Goal: Information Seeking & Learning: Learn about a topic

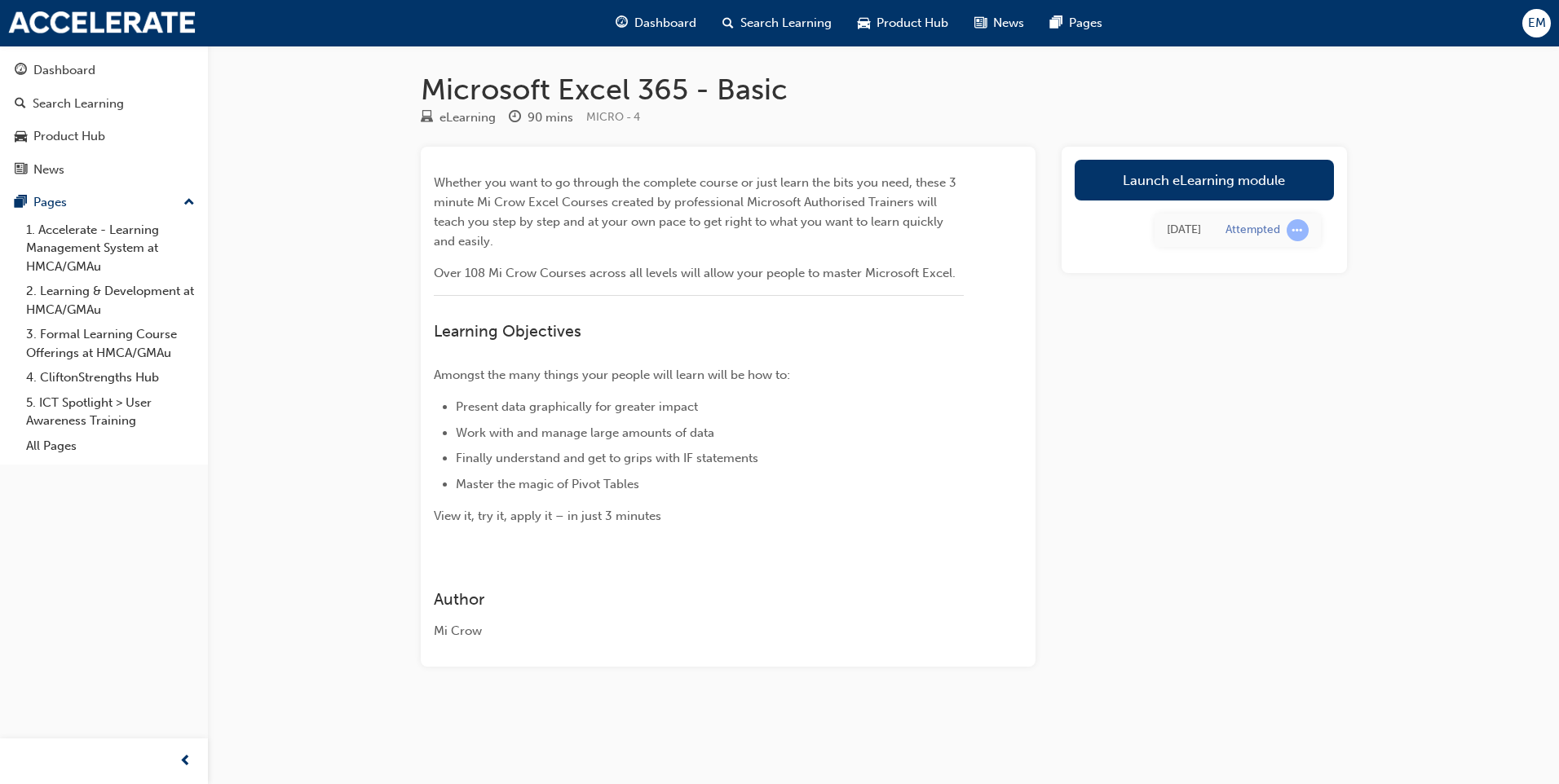
click at [879, 159] on div "Launch eLearning module [DATE] Attempted" at bounding box center [1204, 210] width 285 height 126
click at [879, 168] on link "Launch eLearning module" at bounding box center [1204, 180] width 260 height 41
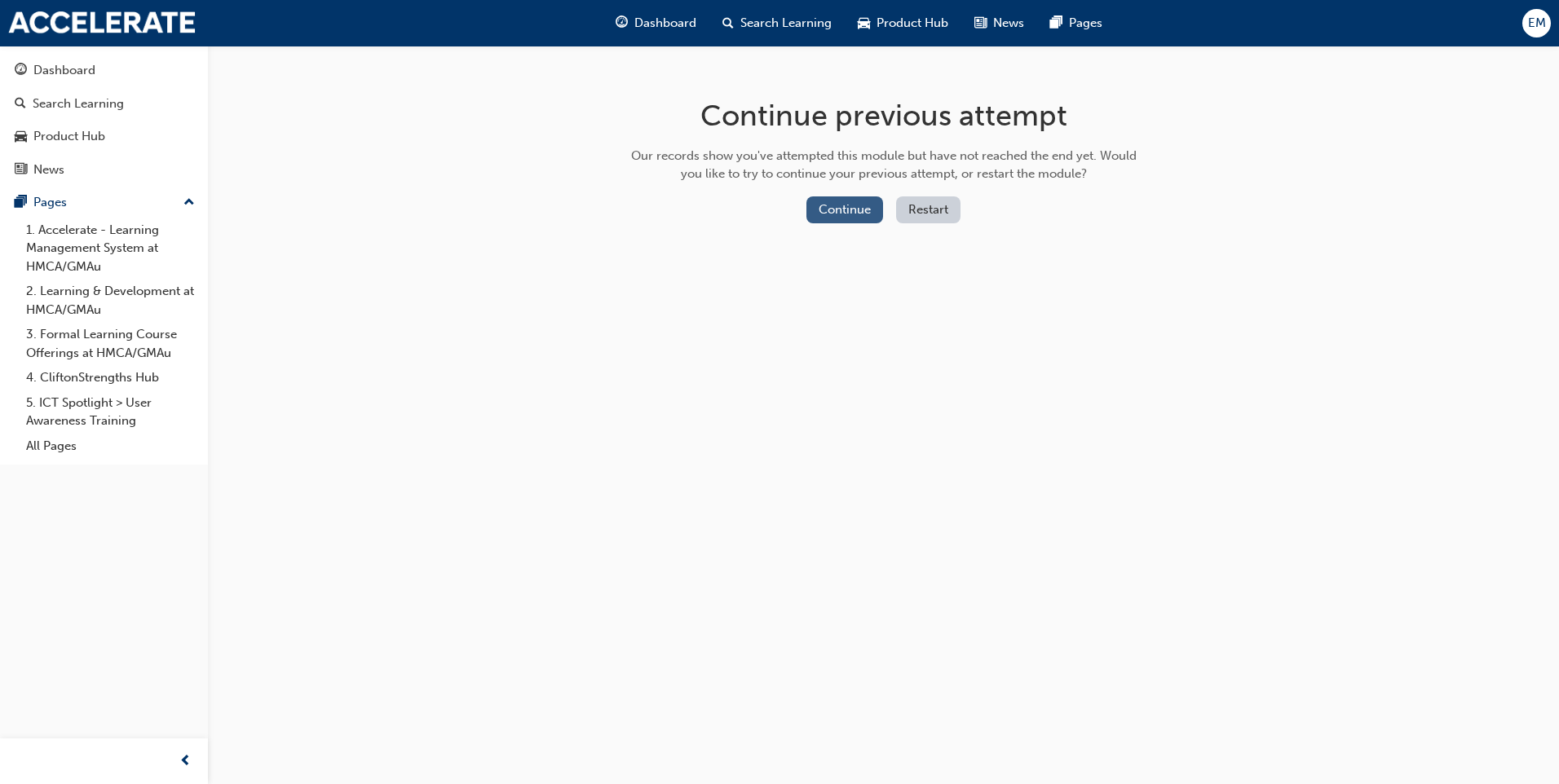
click at [879, 203] on button "Continue" at bounding box center [844, 210] width 76 height 27
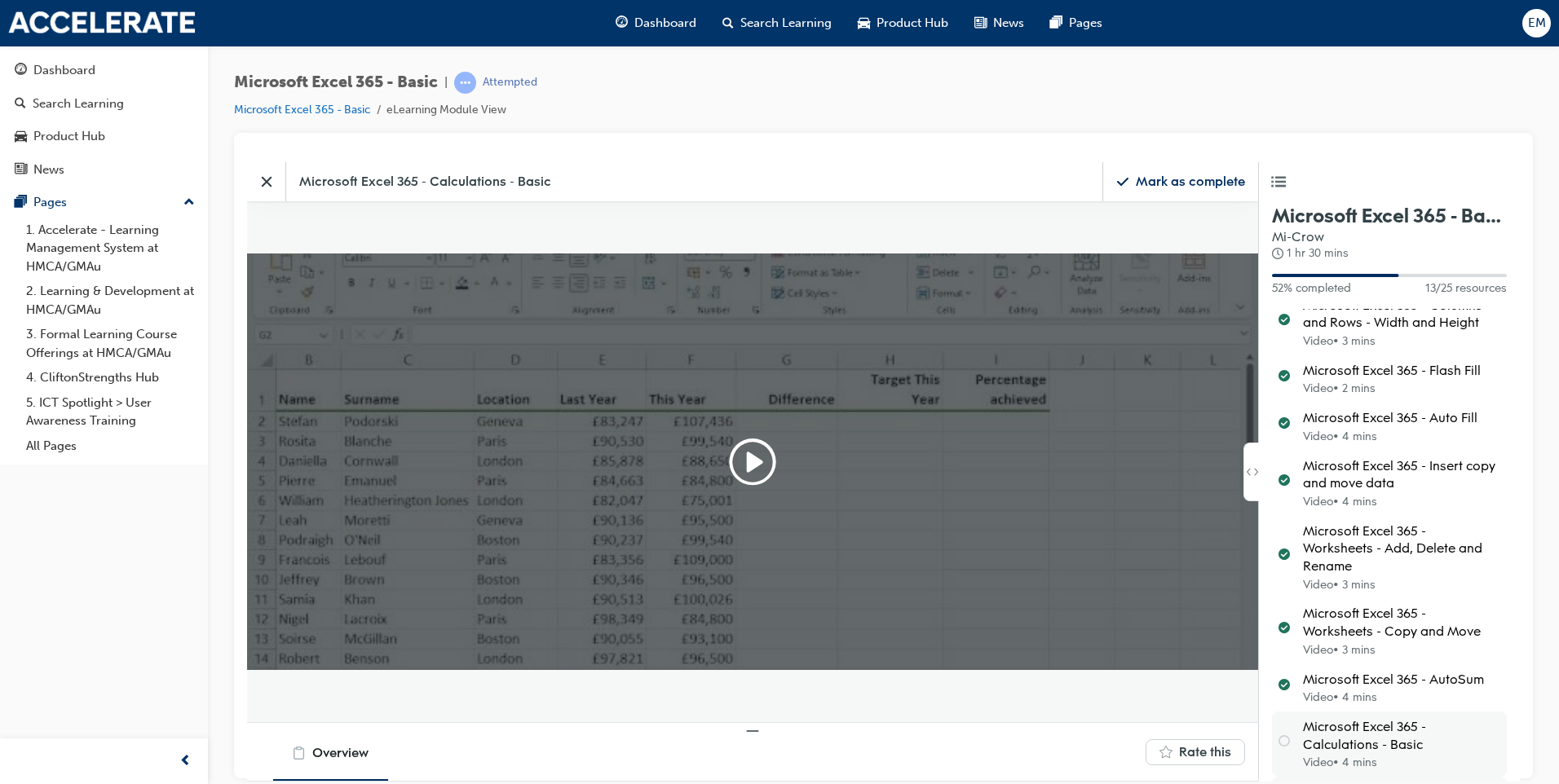
scroll to position [718, 0]
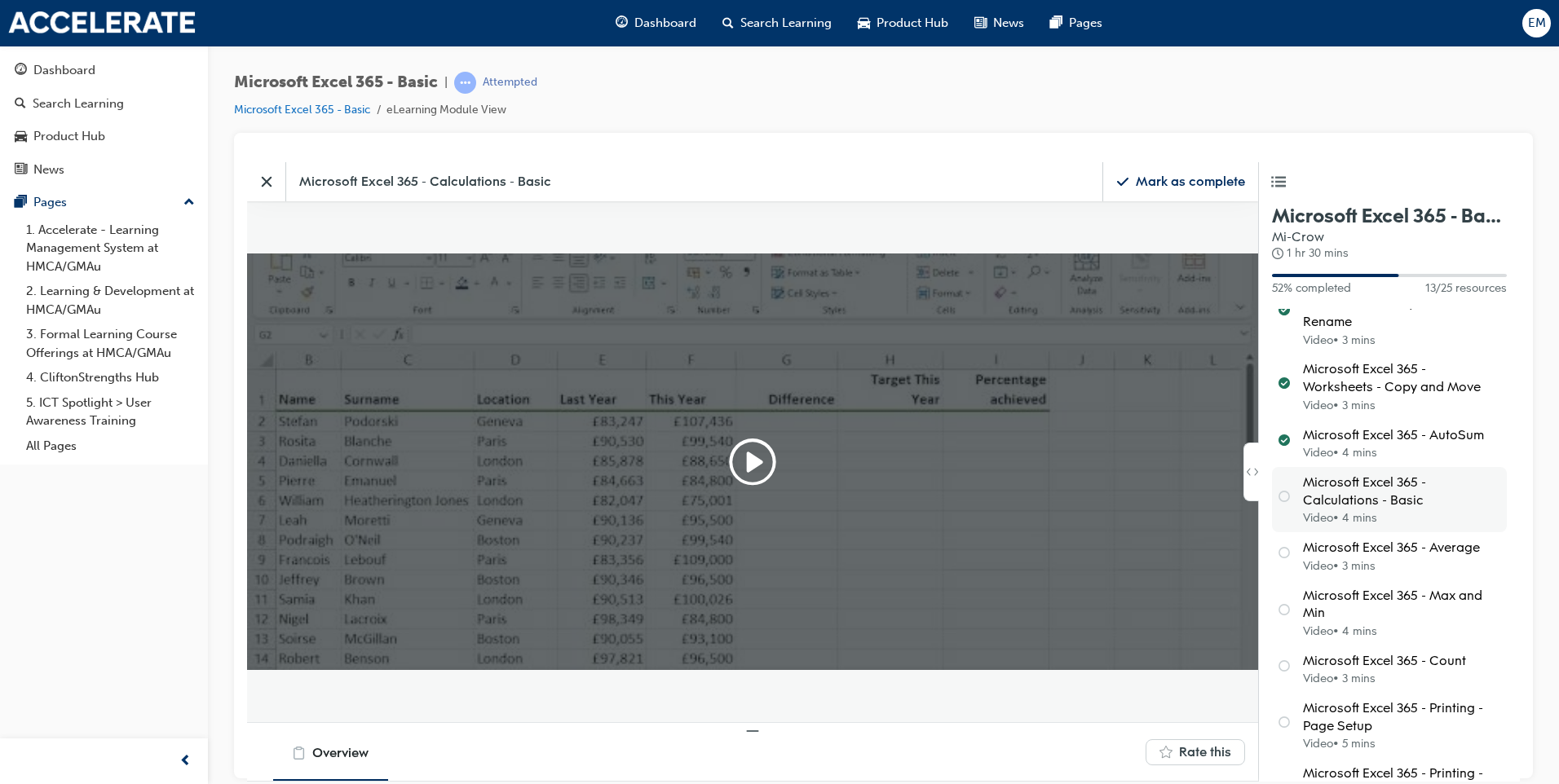
click at [879, 488] on span "Microsoft Excel 365 - Calculations - Basic" at bounding box center [1401, 490] width 196 height 35
click at [746, 451] on icon "Play" at bounding box center [752, 461] width 52 height 52
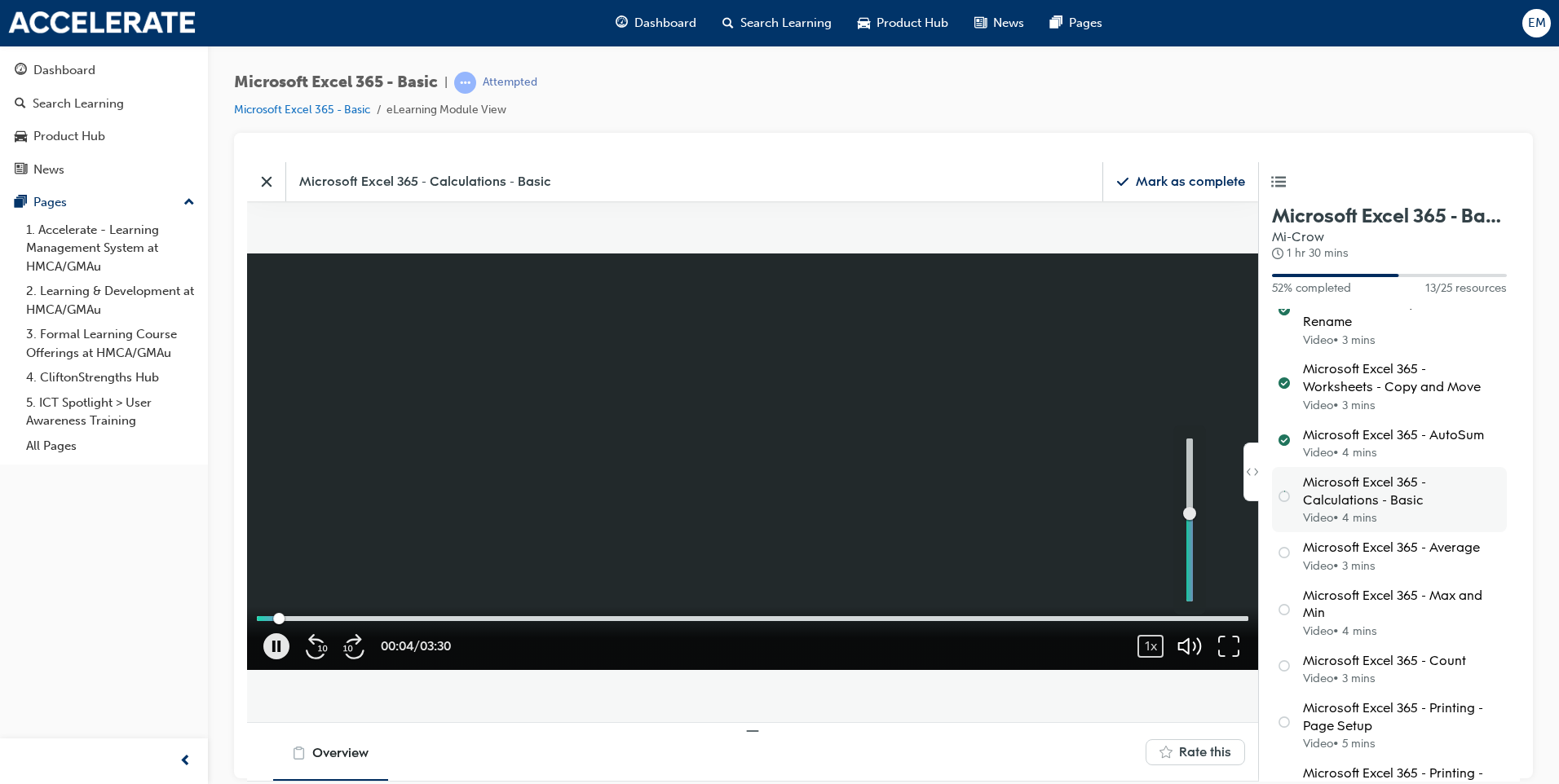
click at [879, 528] on icon "button" at bounding box center [1197, 646] width 9 height 17
click at [879, 528] on icon "button" at bounding box center [1189, 645] width 26 height 26
drag, startPoint x: 1185, startPoint y: 508, endPoint x: 1195, endPoint y: 438, distance: 70.7
click at [879, 474] on div "button" at bounding box center [1189, 485] width 22 height 22
click at [879, 528] on icon "button" at bounding box center [1189, 645] width 26 height 26
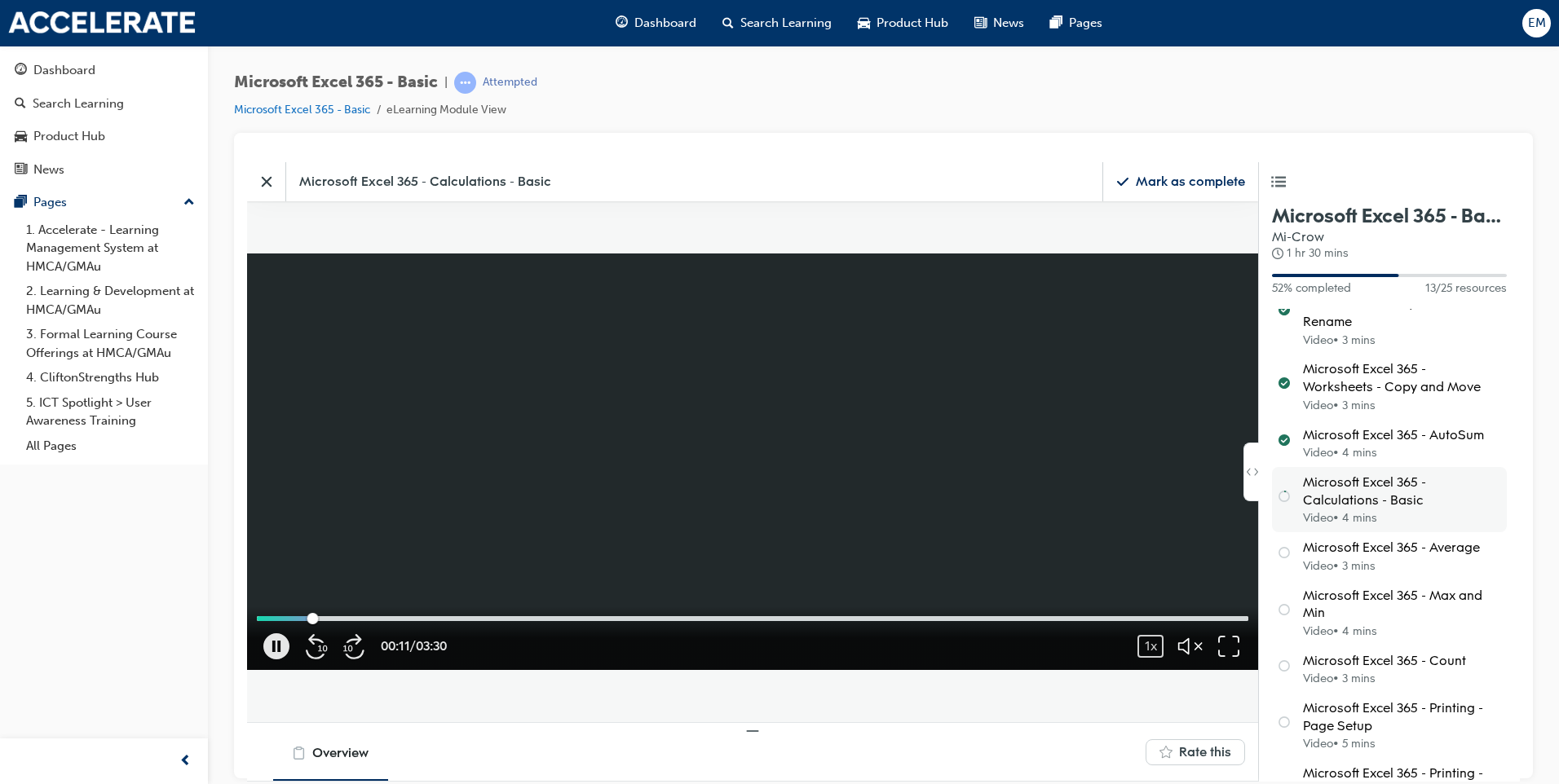
click at [779, 456] on video at bounding box center [752, 461] width 1011 height 416
click at [879, 528] on div "Learning content 00:12 / 03:30 1x 0.25 0.5 0.75 1 (Normal) 1.25 1.5 1.75 2" at bounding box center [752, 461] width 1011 height 520
click at [879, 468] on video at bounding box center [752, 461] width 1011 height 416
click at [879, 528] on icon "button" at bounding box center [1189, 645] width 26 height 26
click at [755, 374] on video at bounding box center [752, 461] width 1011 height 416
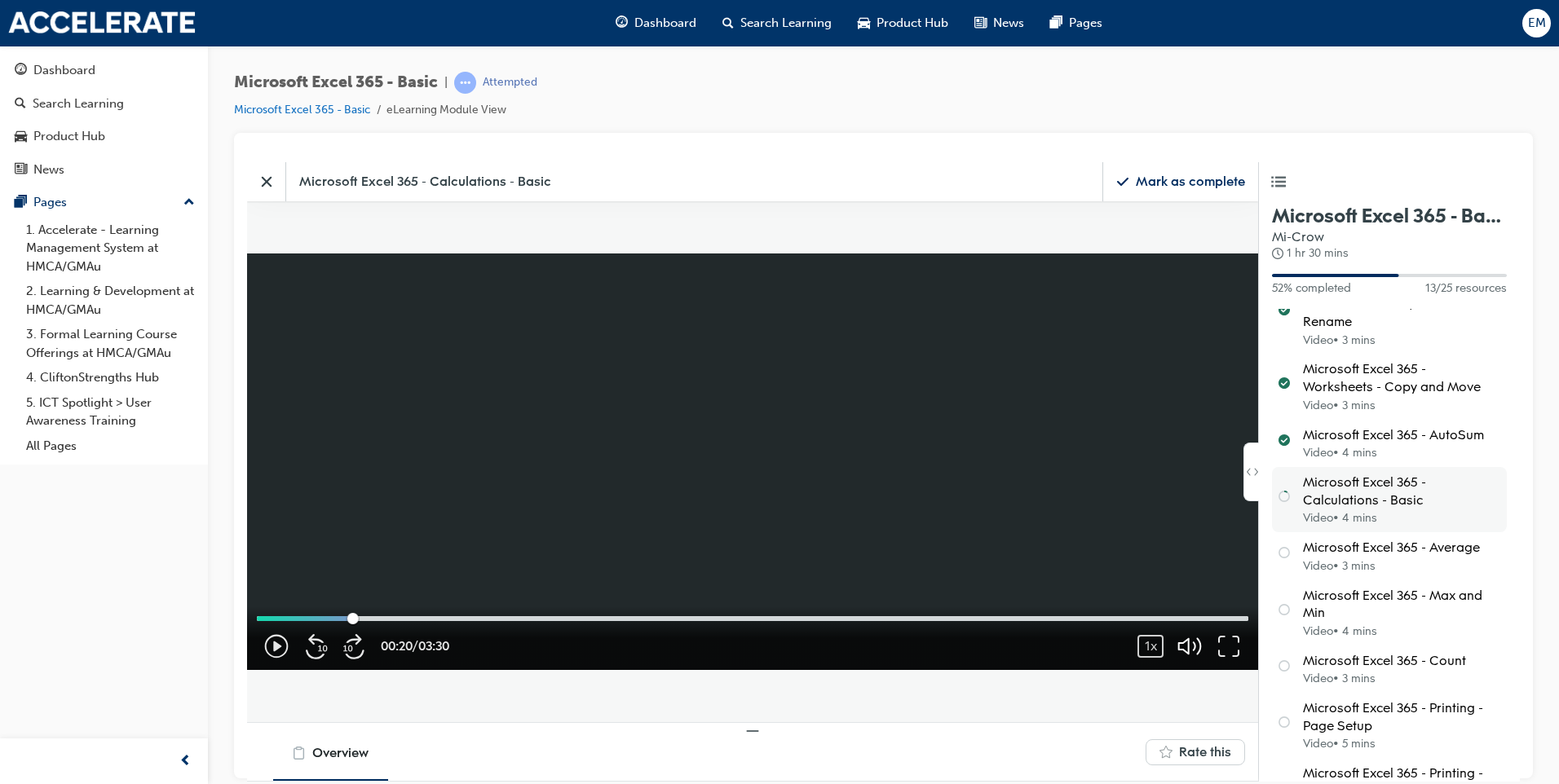
click at [812, 457] on video at bounding box center [752, 461] width 1011 height 416
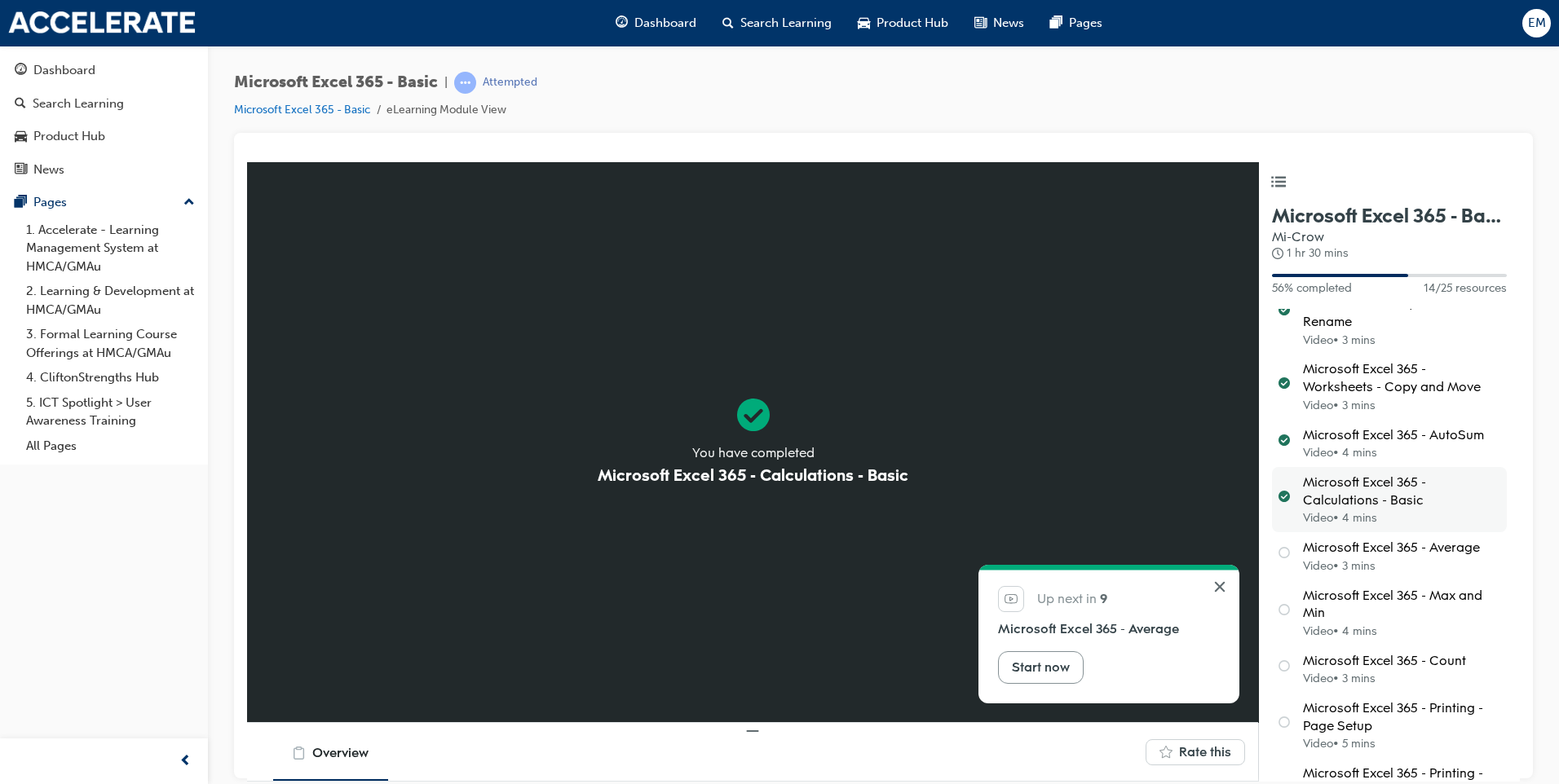
click at [879, 528] on div "Start now" at bounding box center [1041, 666] width 58 height 18
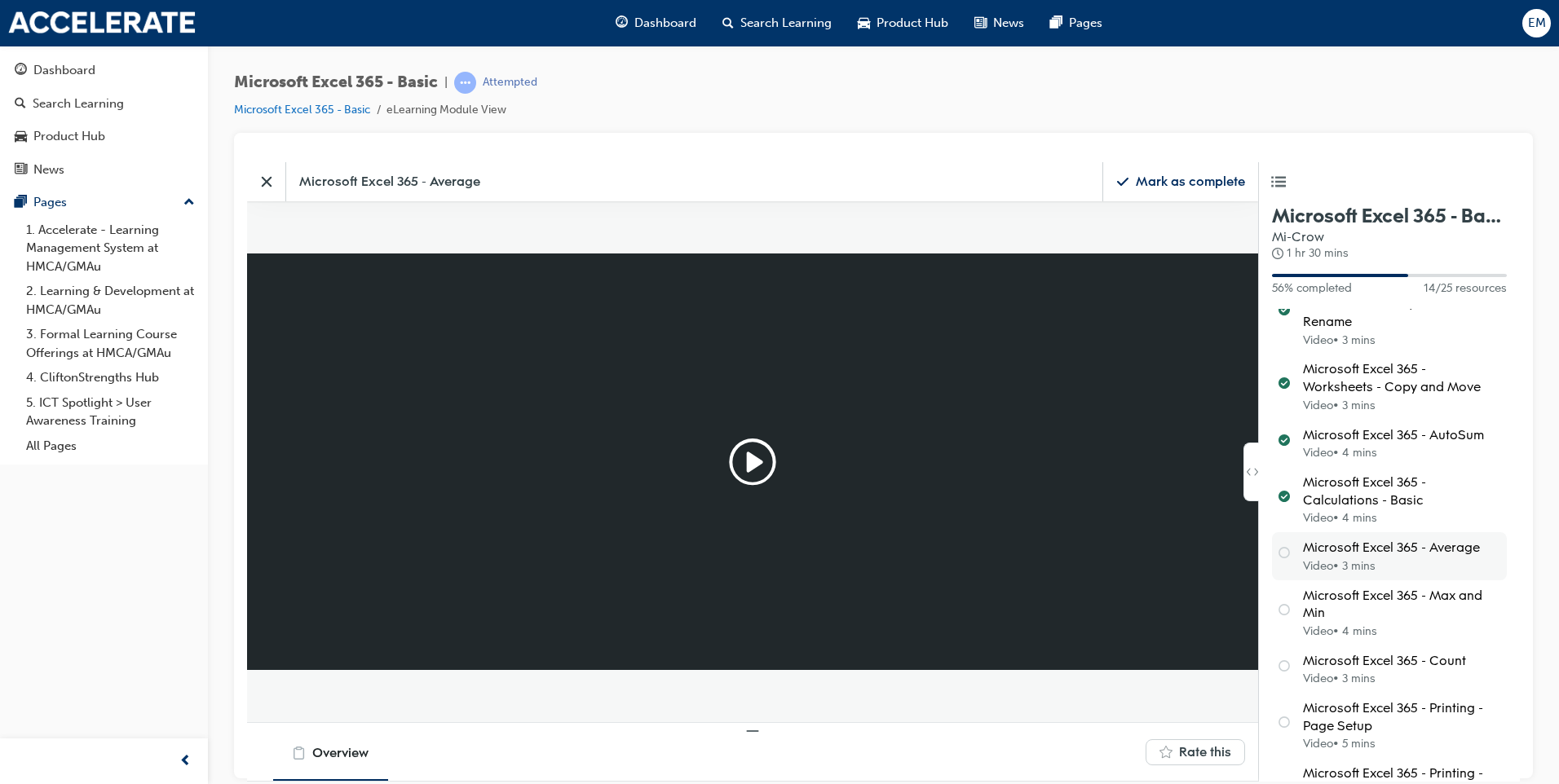
scroll to position [442, 1036]
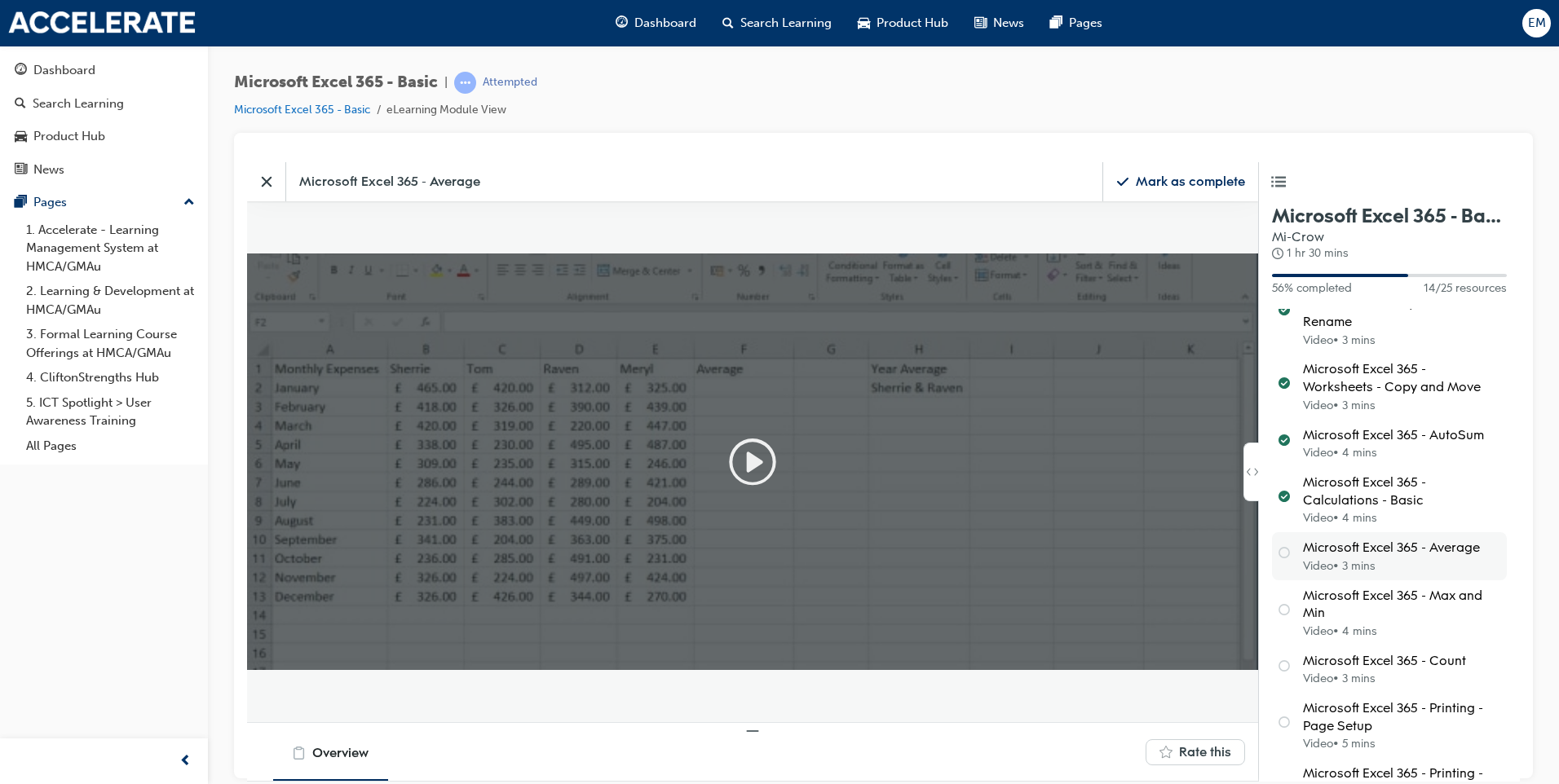
click at [741, 465] on icon "Play" at bounding box center [752, 461] width 52 height 52
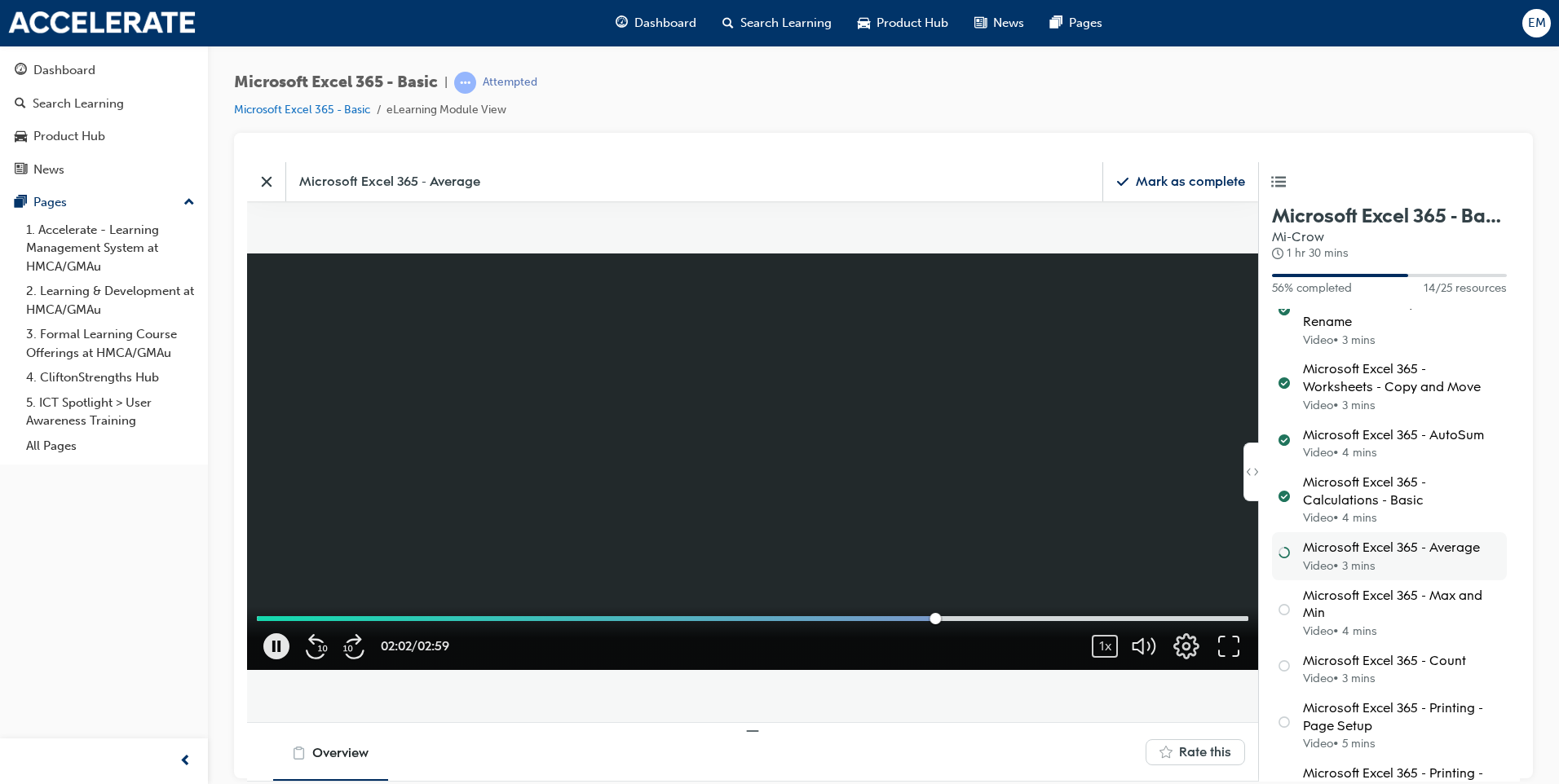
click at [708, 403] on video at bounding box center [752, 461] width 1011 height 416
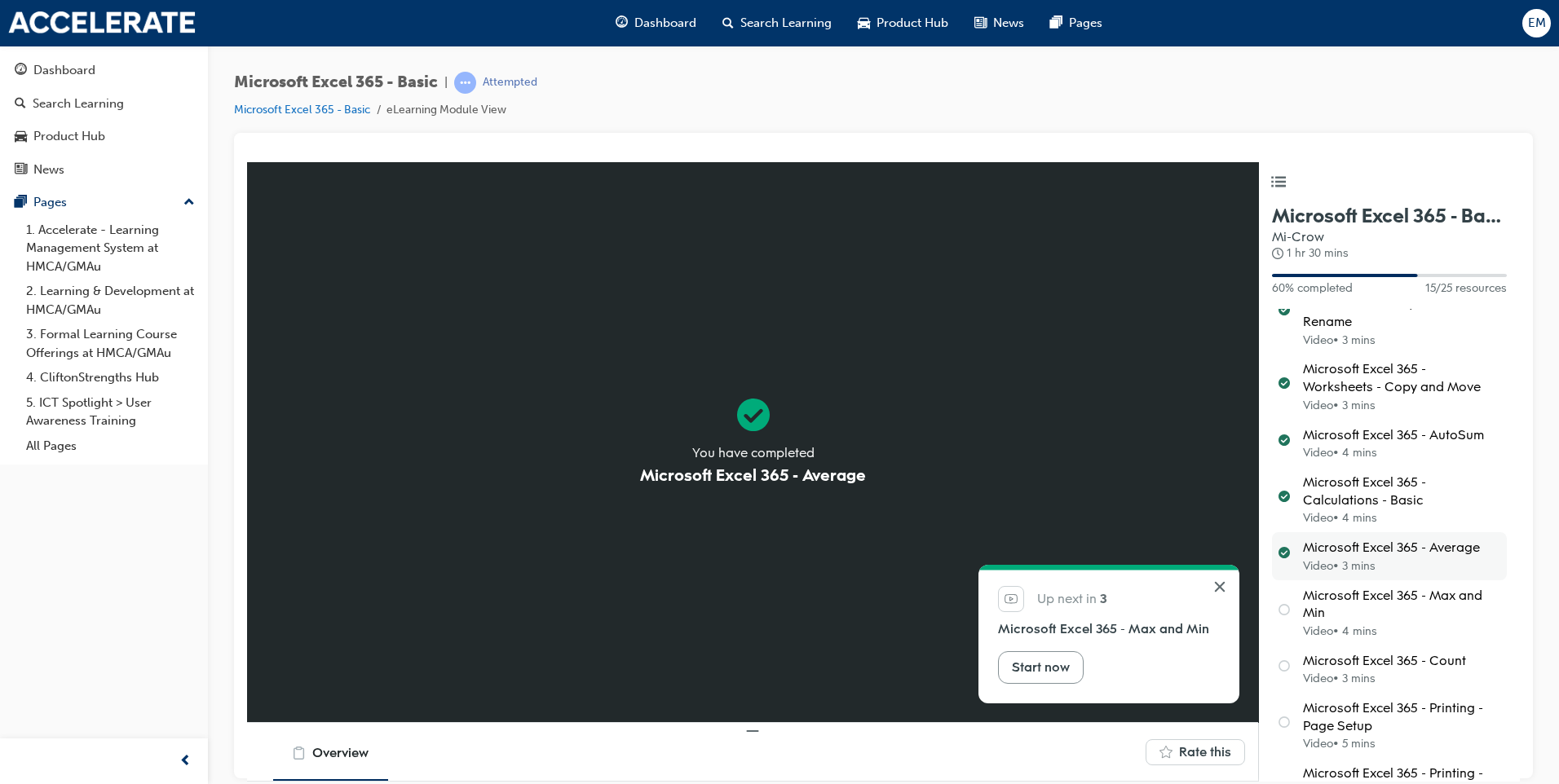
click at [879, 528] on button "Start now" at bounding box center [1040, 665] width 85 height 32
